Goal: Find specific page/section: Find specific page/section

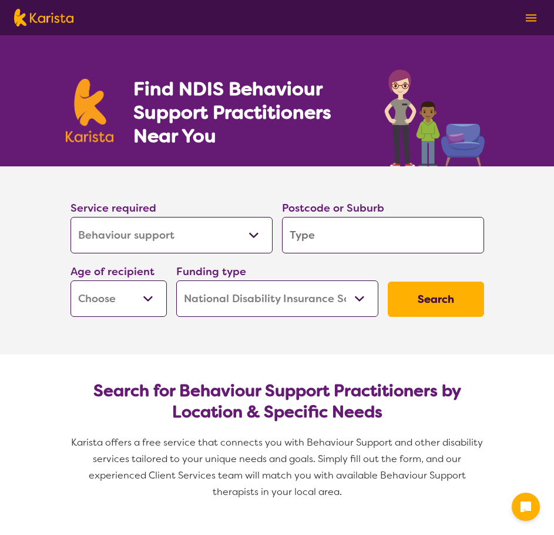
select select "Behaviour support"
select select "NDIS"
select select "Behaviour support"
select select "NDIS"
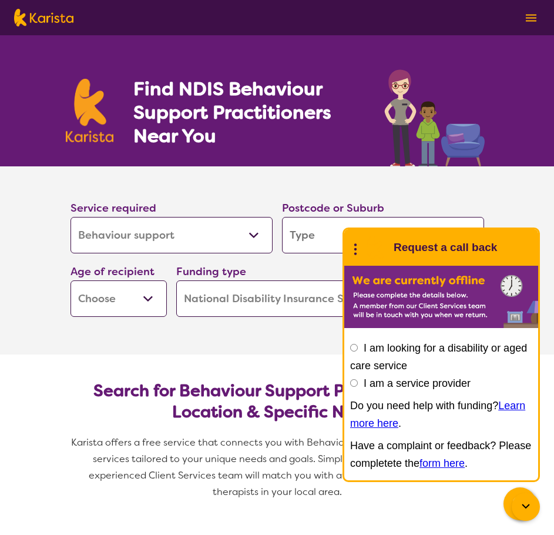
click at [520, 231] on div "End Conversation Request a call back" at bounding box center [441, 247] width 194 height 36
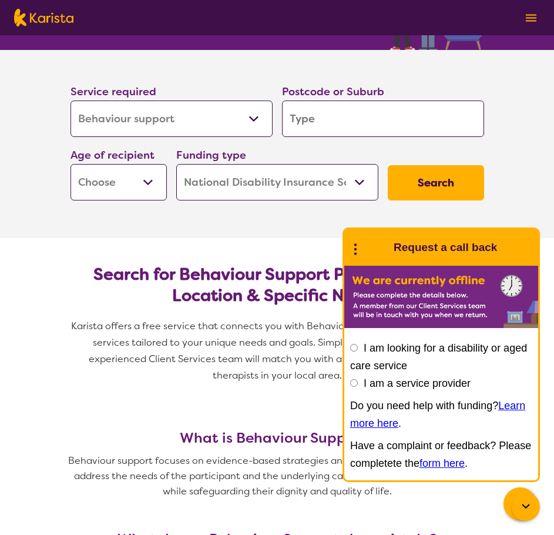
scroll to position [118, 0]
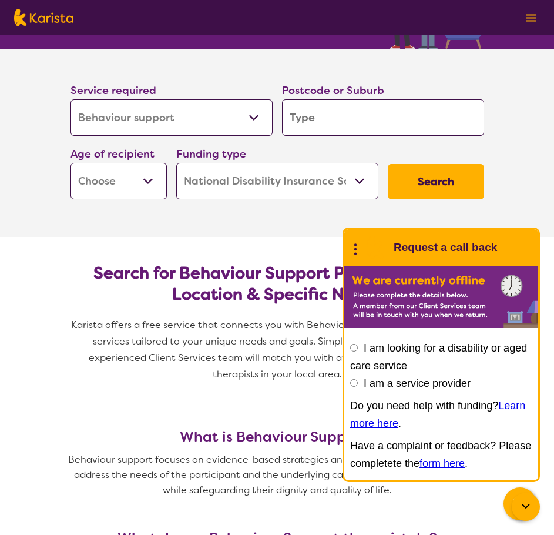
click at [317, 108] on input "search" at bounding box center [383, 117] width 202 height 36
type input "4"
type input "41"
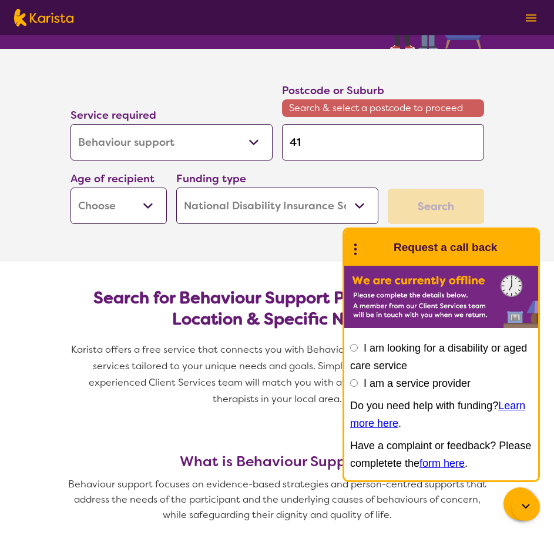
type input "412"
type input "4125"
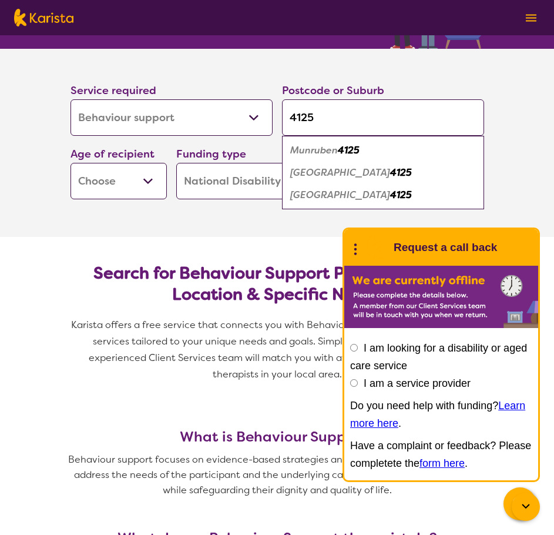
type input "4125"
click at [328, 153] on em "Munruben" at bounding box center [314, 150] width 48 height 12
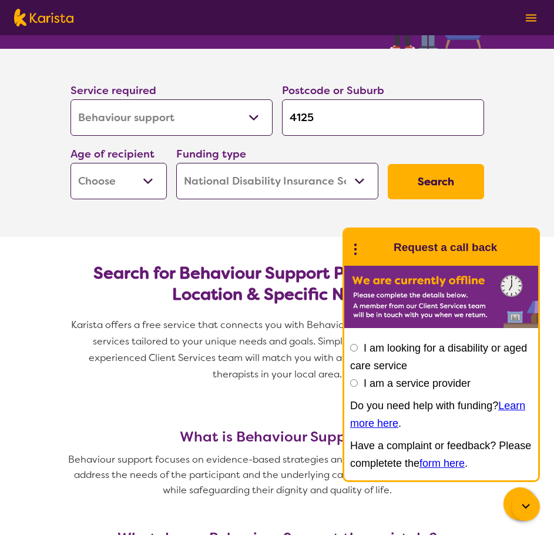
click at [81, 88] on label "Service required" at bounding box center [114, 90] width 86 height 14
click at [141, 114] on select "Allied Health Assistant Assessment ([MEDICAL_DATA] or [MEDICAL_DATA]) Behaviour…" at bounding box center [172, 117] width 202 height 36
click at [71, 99] on select "Allied Health Assistant Assessment ([MEDICAL_DATA] or [MEDICAL_DATA]) Behaviour…" at bounding box center [172, 117] width 202 height 36
click at [145, 188] on select "Early Childhood - 0 to 9 Child - 10 to 11 Adolescent - 12 to 17 Adult - 18 to 6…" at bounding box center [119, 181] width 96 height 36
select select "EC"
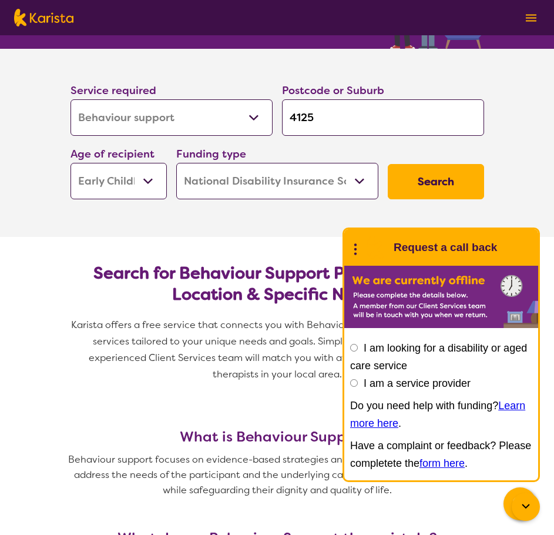
click at [71, 163] on select "Early Childhood - 0 to 9 Child - 10 to 11 Adolescent - 12 to 17 Adult - 18 to 6…" at bounding box center [119, 181] width 96 height 36
select select "EC"
click at [337, 174] on select "Home Care Package (HCP) National Disability Insurance Scheme (NDIS) I don't know" at bounding box center [277, 181] width 202 height 36
click at [417, 177] on button "Search" at bounding box center [436, 181] width 96 height 35
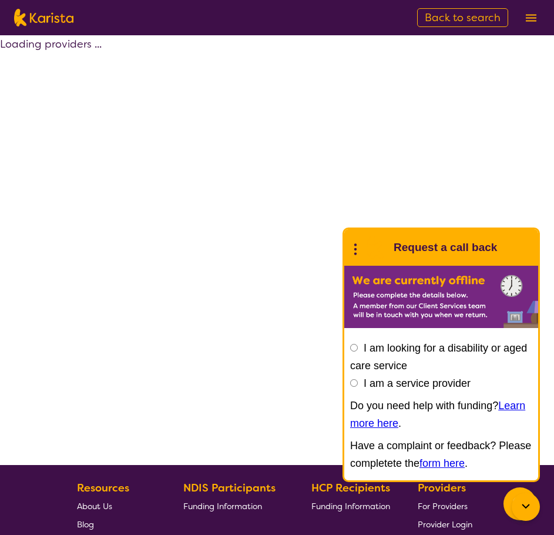
select select "by_score"
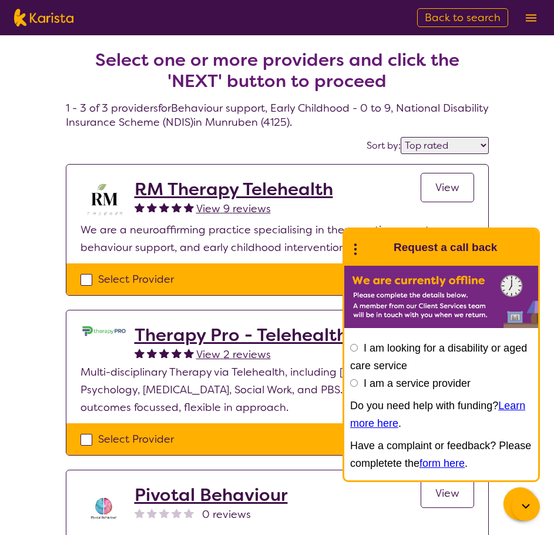
click at [518, 515] on div at bounding box center [526, 506] width 28 height 28
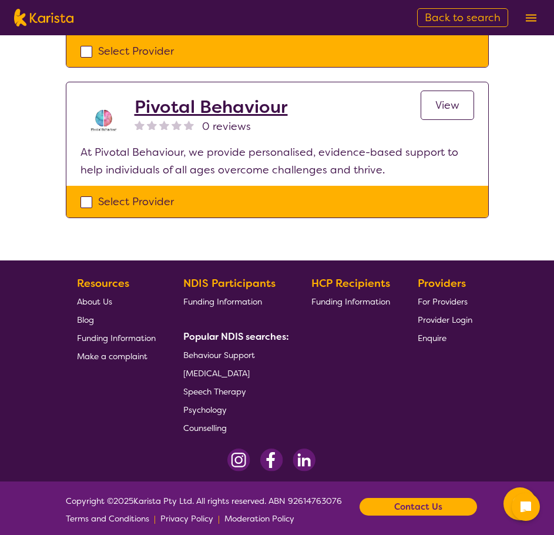
scroll to position [397, 0]
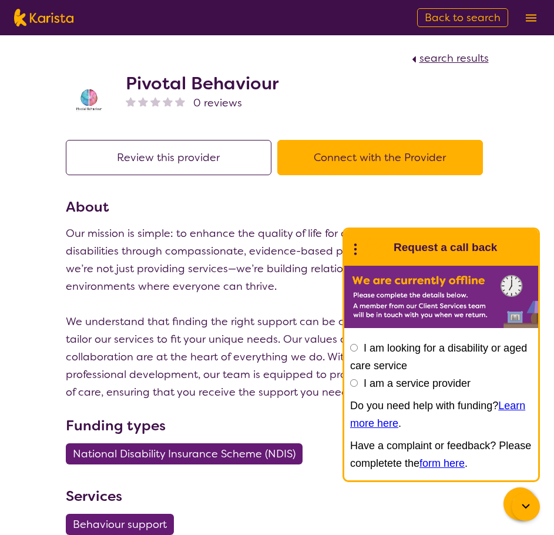
click at [519, 501] on icon at bounding box center [526, 506] width 14 height 14
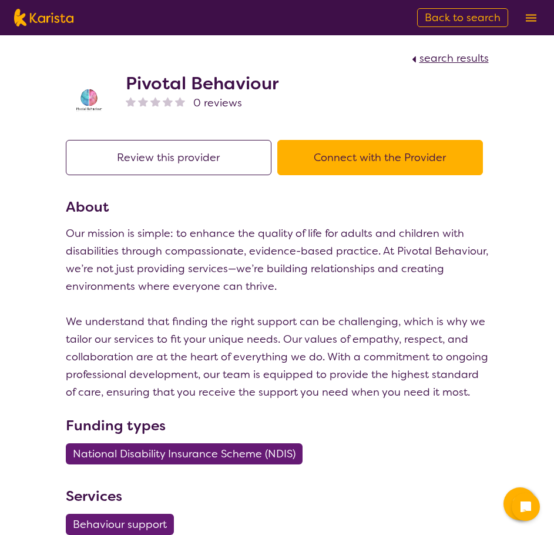
click at [383, 150] on button "Connect with the Provider" at bounding box center [380, 157] width 206 height 35
click at [175, 85] on h2 "Pivotal Behaviour" at bounding box center [202, 83] width 153 height 21
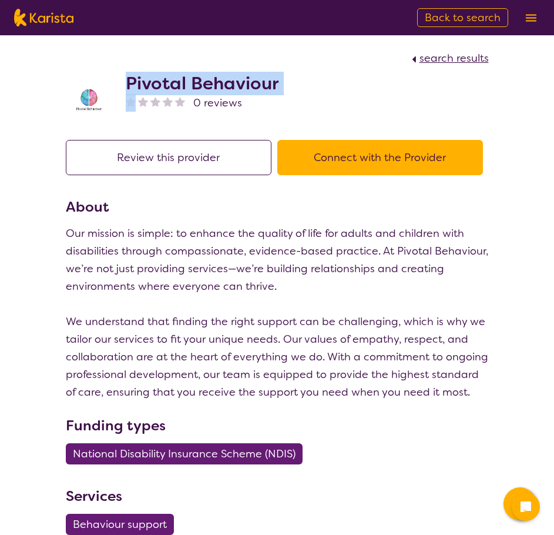
click at [175, 85] on h2 "Pivotal Behaviour" at bounding box center [202, 83] width 153 height 21
copy h2 "Pivotal Behaviour"
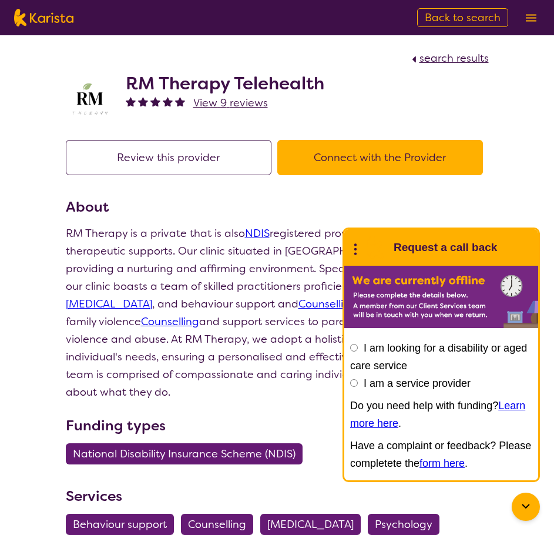
click at [524, 508] on icon at bounding box center [526, 506] width 14 height 14
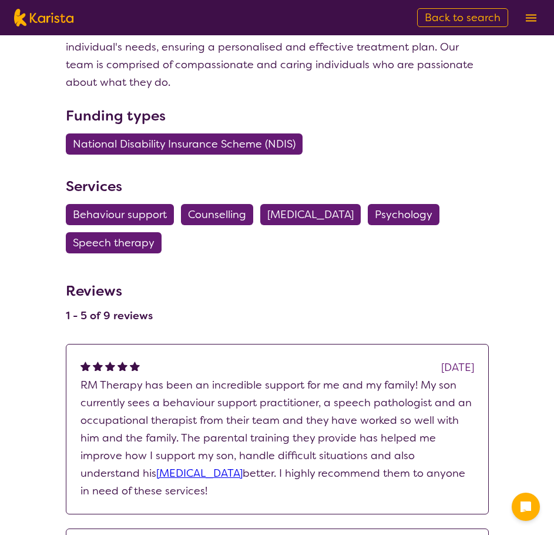
scroll to position [470, 0]
